Goal: Check status: Check status

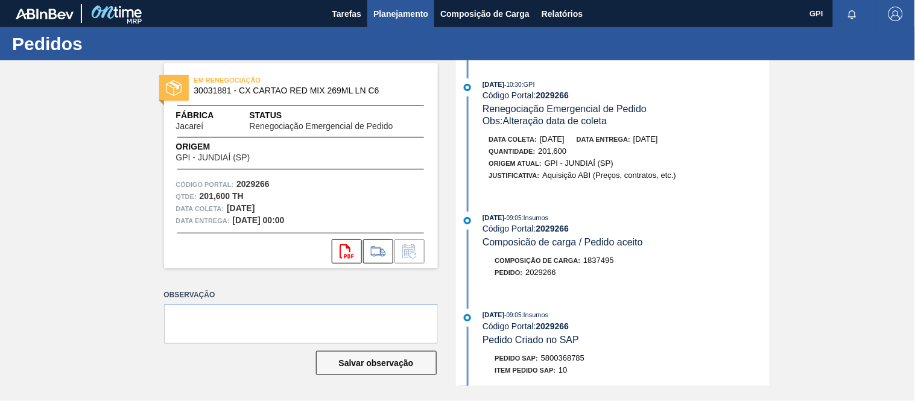
click at [408, 10] on span "Planejamento" at bounding box center [400, 14] width 55 height 14
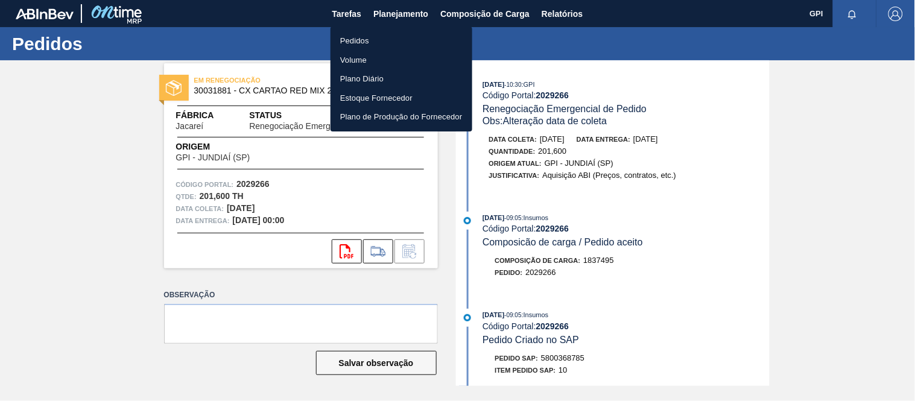
click at [351, 33] on li "Pedidos" at bounding box center [402, 40] width 142 height 19
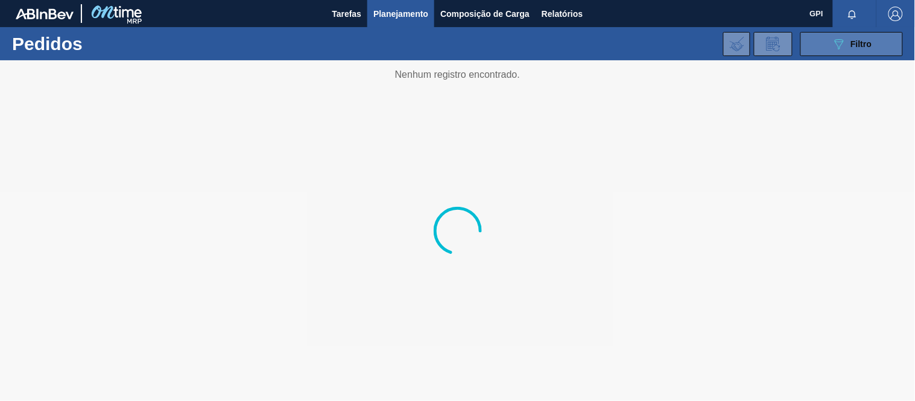
click at [829, 46] on button "089F7B8B-B2A5-4AFE-B5C0-19BA573D28AC Filtro" at bounding box center [851, 44] width 103 height 24
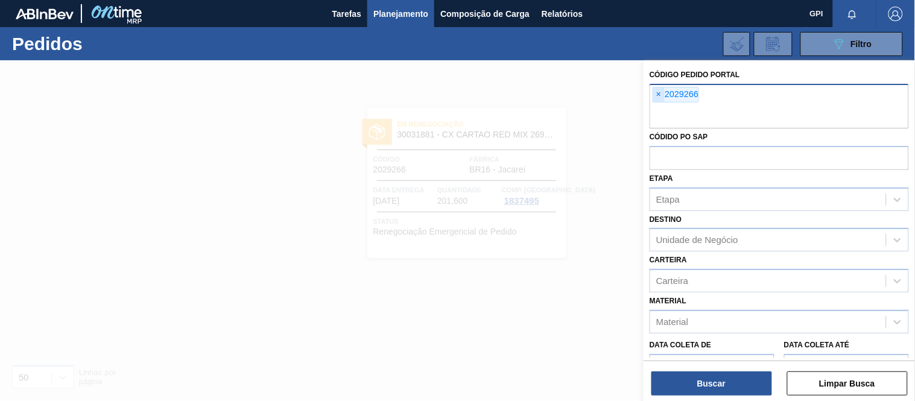
click at [654, 97] on span "×" at bounding box center [658, 94] width 11 height 14
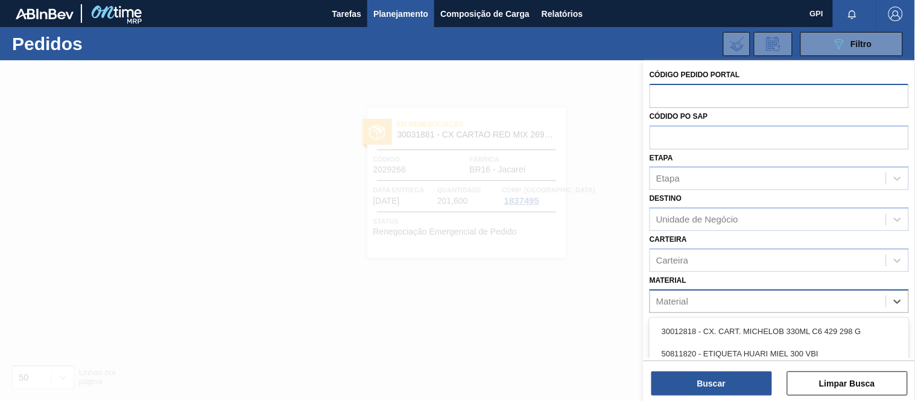
click at [704, 296] on div "Material" at bounding box center [768, 301] width 236 height 17
paste input "30031712"
type input "30031712"
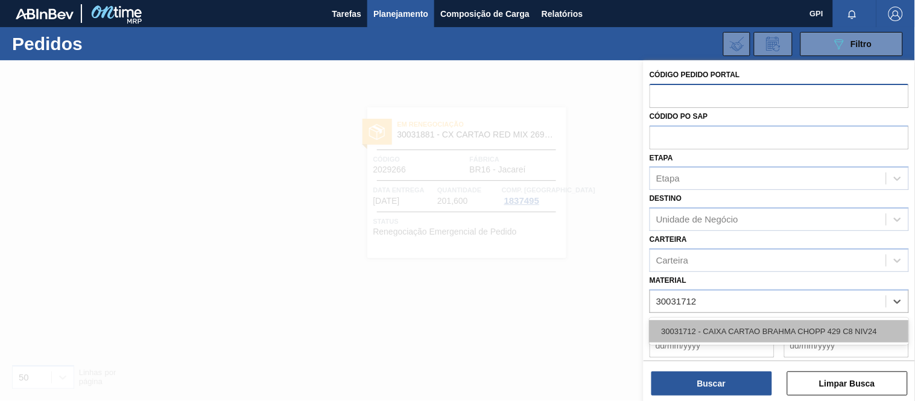
click at [706, 324] on div "30031712 - CAIXA CARTAO BRAHMA CHOPP 429 C8 NIV24" at bounding box center [779, 331] width 259 height 22
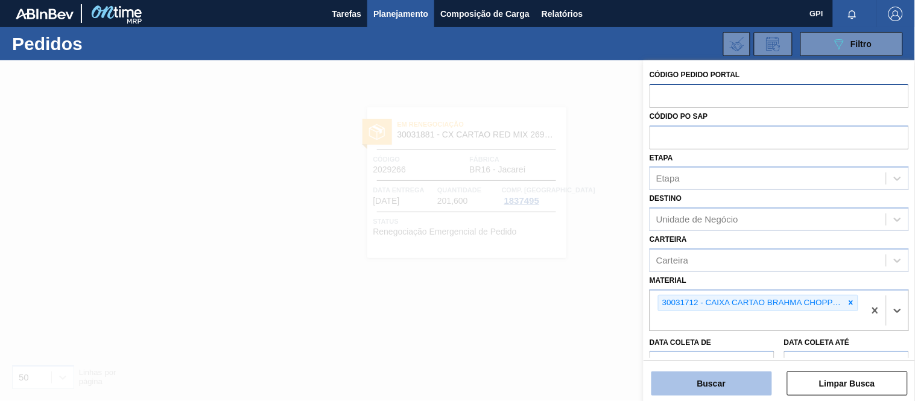
click at [750, 382] on button "Buscar" at bounding box center [711, 384] width 121 height 24
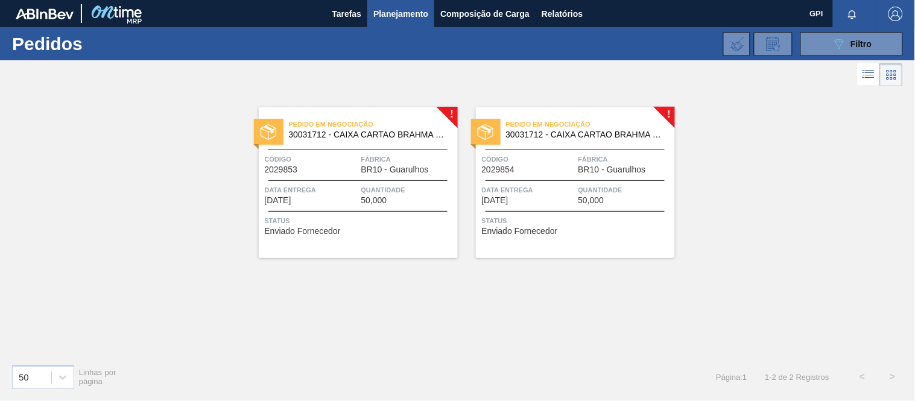
click at [397, 135] on span "30031712 - CAIXA CARTAO BRAHMA CHOPP 429 C8 NIV24" at bounding box center [368, 134] width 159 height 9
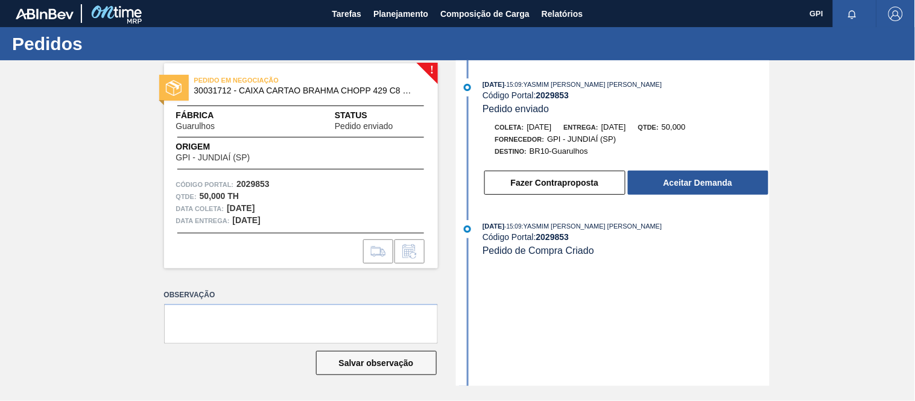
click at [209, 88] on span "30031712 - CAIXA CARTAO BRAHMA CHOPP 429 C8 NIV24" at bounding box center [303, 90] width 219 height 9
copy span "30031712"
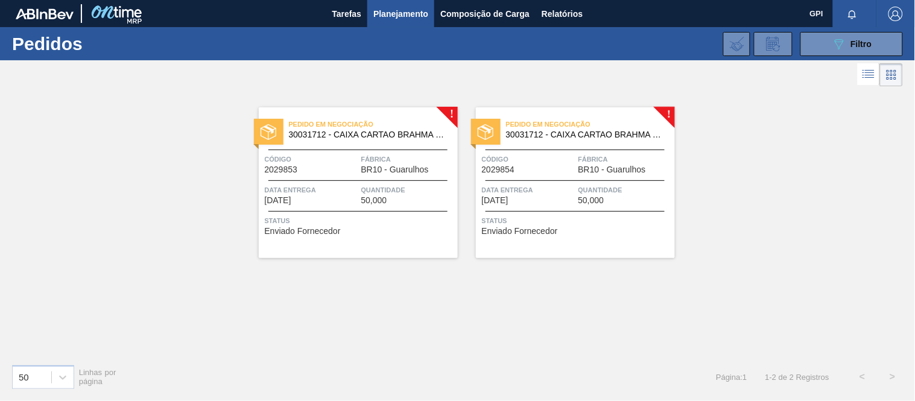
click at [346, 165] on span "Código" at bounding box center [311, 159] width 93 height 12
click at [529, 153] on span "Código" at bounding box center [528, 159] width 93 height 12
click at [346, 150] on div at bounding box center [357, 150] width 179 height 1
click at [552, 175] on div "Pedido em Negociação 30031712 - CAIXA CARTAO BRAHMA [PERSON_NAME] 429 C8 NIV24 …" at bounding box center [575, 182] width 199 height 151
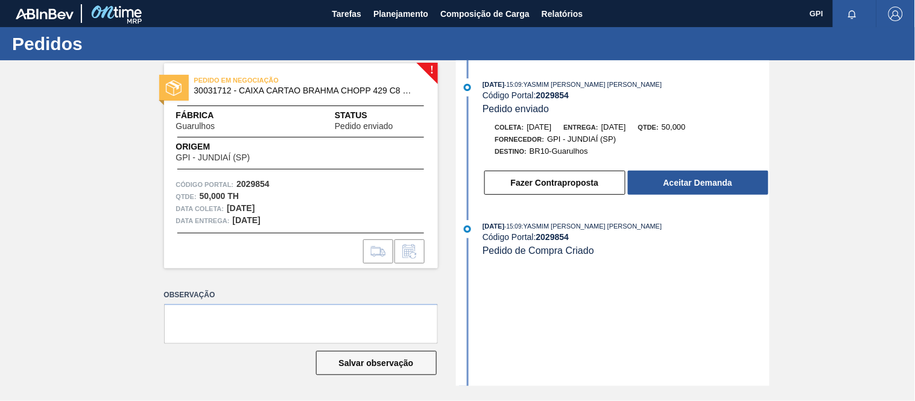
click at [257, 179] on div "Código Portal: 2029854" at bounding box center [301, 185] width 250 height 12
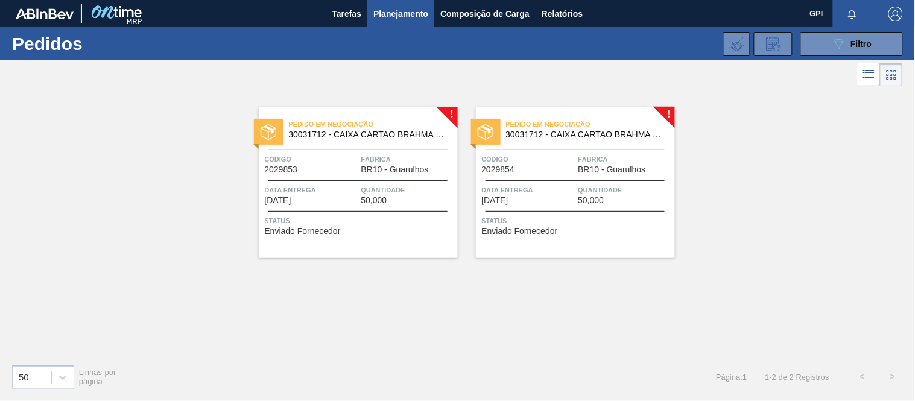
click at [293, 160] on span "Código" at bounding box center [311, 159] width 93 height 12
